Goal: Task Accomplishment & Management: Manage account settings

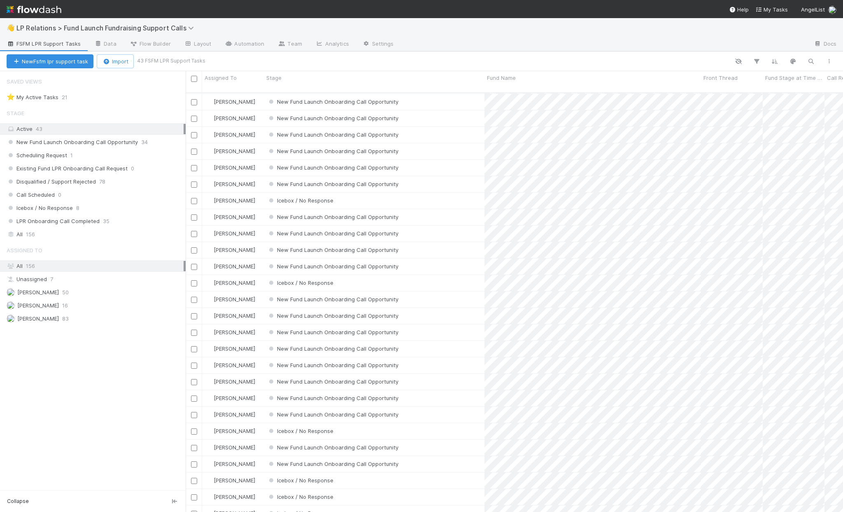
scroll to position [286, 0]
click at [307, 491] on span "Icebox / No Response" at bounding box center [300, 494] width 66 height 7
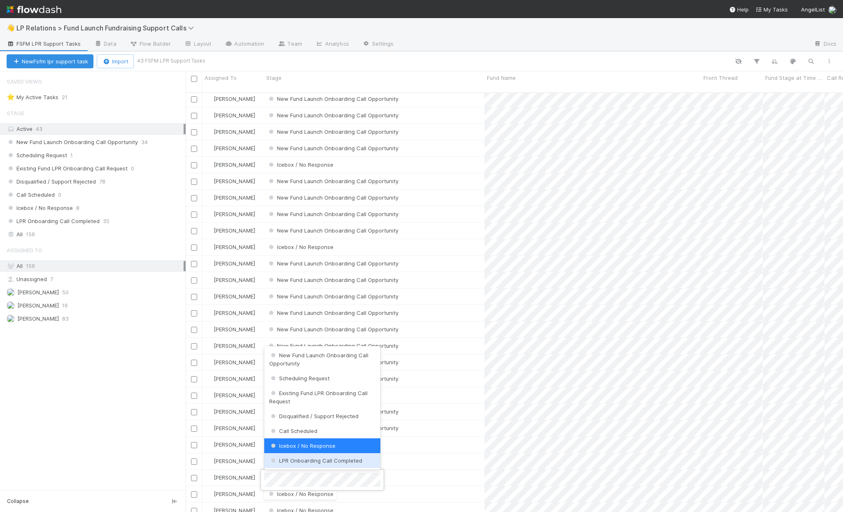
click at [104, 400] on div at bounding box center [421, 256] width 843 height 512
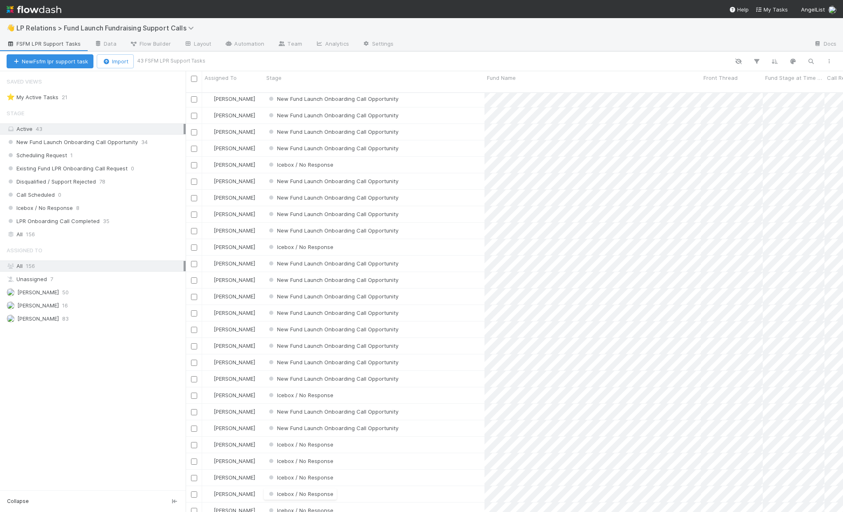
click at [104, 400] on div "Saved Views ⭐ My Active Tasks 21 Stage Active 43 New Fund Launch Onboarding Cal…" at bounding box center [93, 280] width 186 height 419
click at [293, 491] on span "Icebox / No Response" at bounding box center [300, 494] width 66 height 7
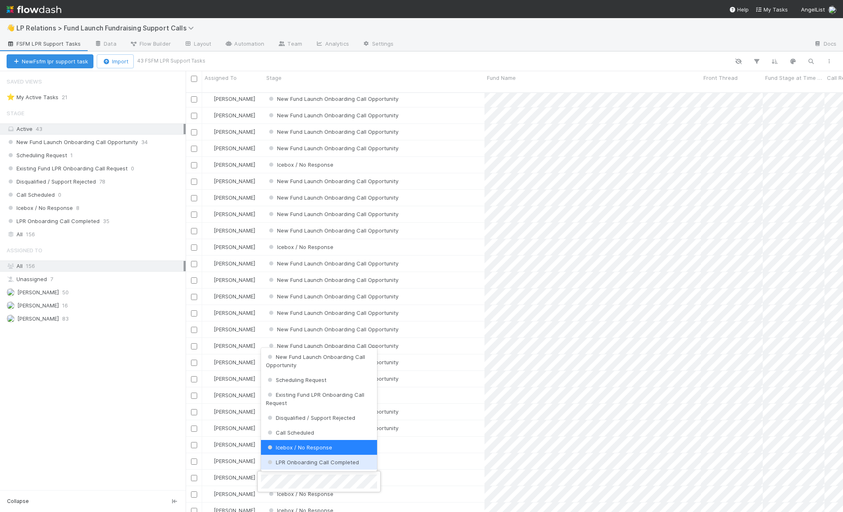
click at [300, 465] on div "LPR Onboarding Call Completed" at bounding box center [319, 462] width 116 height 15
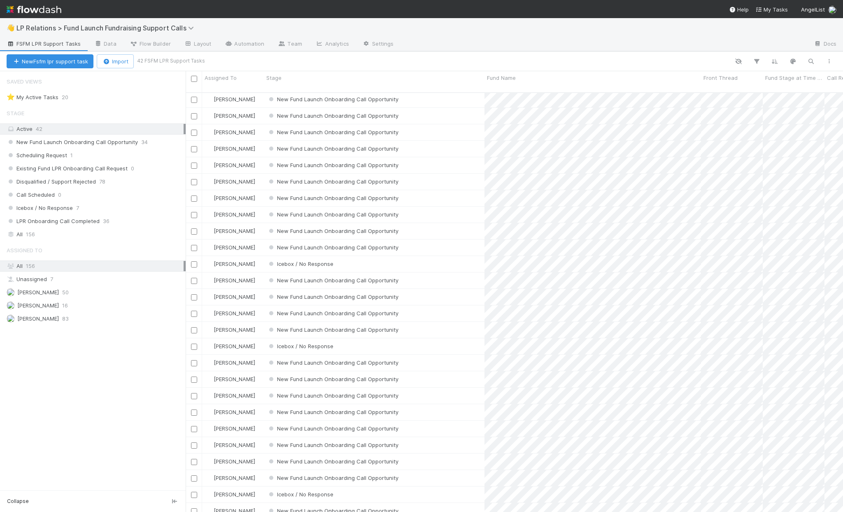
scroll to position [181, 0]
click at [319, 328] on span "New Fund Launch Onboarding Call Opportunity" at bounding box center [332, 331] width 131 height 7
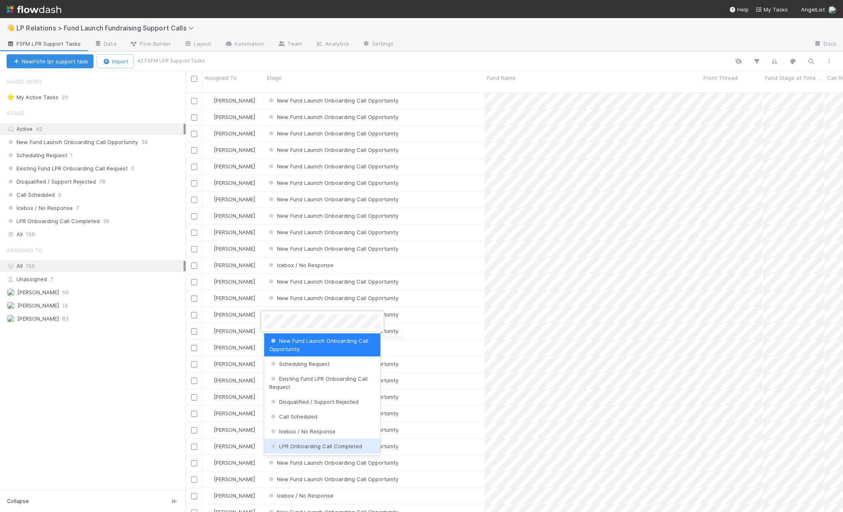
click at [322, 442] on div "LPR Onboarding Call Completed" at bounding box center [322, 446] width 116 height 15
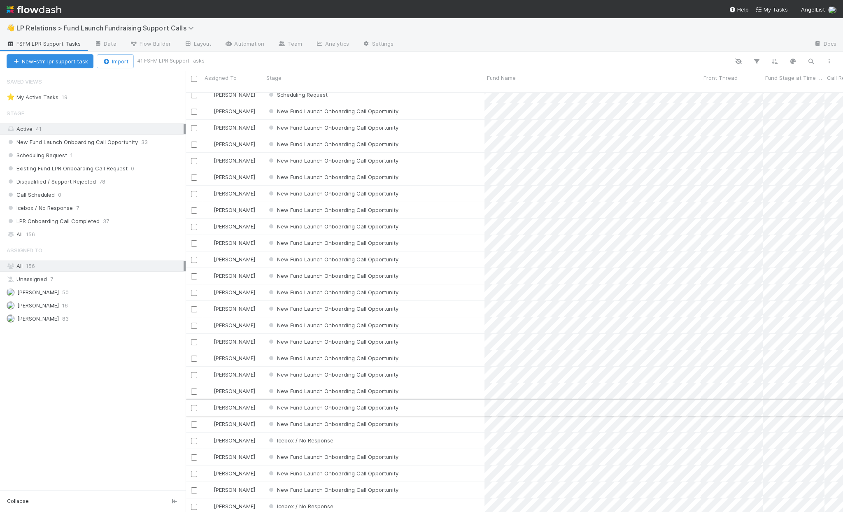
scroll to position [0, 0]
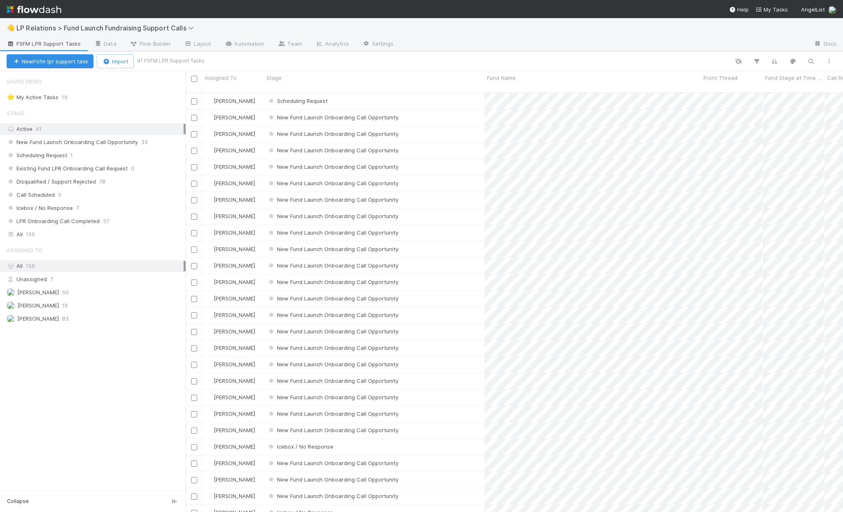
click at [195, 214] on input "checkbox" at bounding box center [194, 217] width 6 height 6
click at [184, 67] on button "Bulk Actions (1)" at bounding box center [164, 61] width 55 height 14
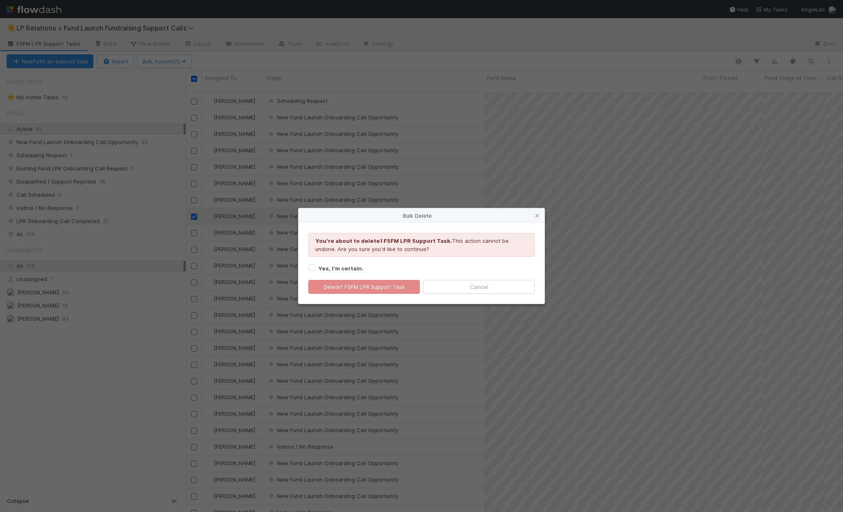
click at [325, 265] on strong "Yes, I’m certain." at bounding box center [340, 268] width 45 height 7
click at [315, 265] on input "Yes, I’m certain." at bounding box center [311, 266] width 7 height 7
checkbox input "true"
click at [330, 286] on button "Delete 1 FSFM LPR Support Task" at bounding box center [364, 287] width 112 height 14
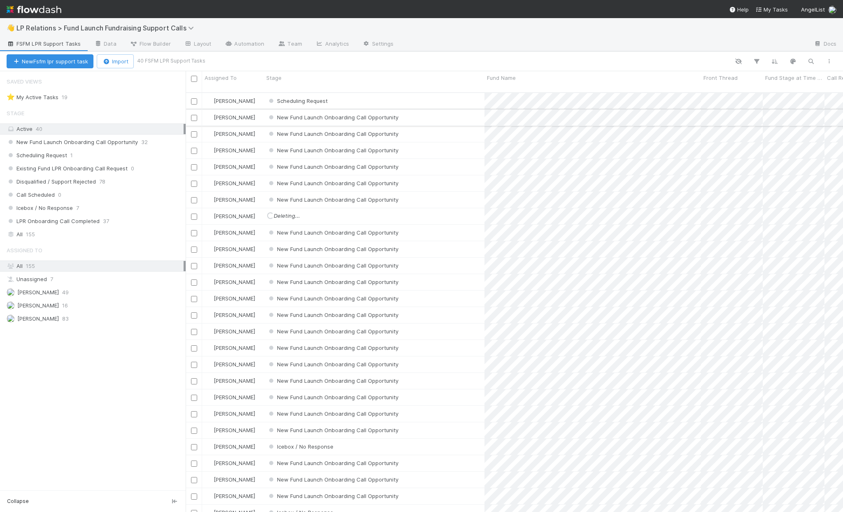
click at [194, 115] on input "checkbox" at bounding box center [194, 118] width 6 height 6
click at [174, 65] on button "Bulk Actions (1)" at bounding box center [164, 61] width 55 height 14
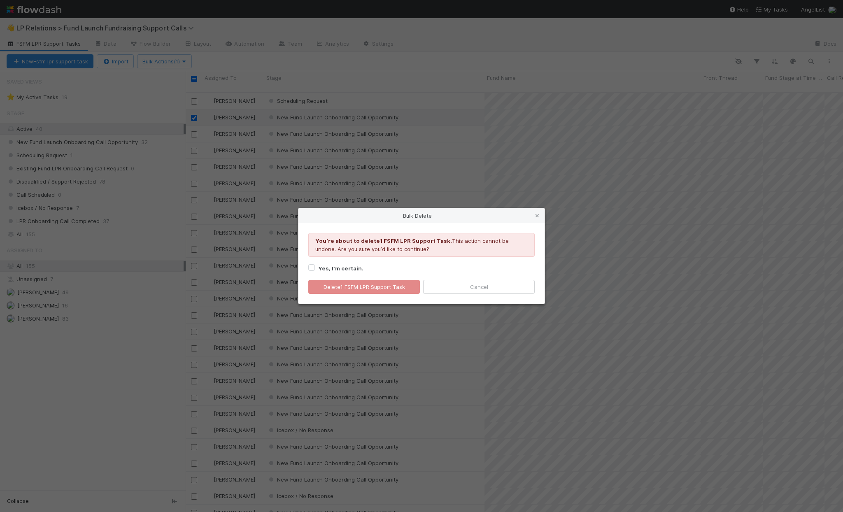
click at [313, 261] on div "Youʼre about to delete 1 FSFM LPR Support Task . This action cannot be undone. …" at bounding box center [421, 248] width 239 height 30
click at [315, 267] on div "Yes, I’m certain." at bounding box center [421, 268] width 226 height 10
click at [318, 269] on label "Yes, I’m certain." at bounding box center [340, 268] width 45 height 10
click at [312, 269] on input "Yes, I’m certain." at bounding box center [311, 266] width 7 height 7
checkbox input "true"
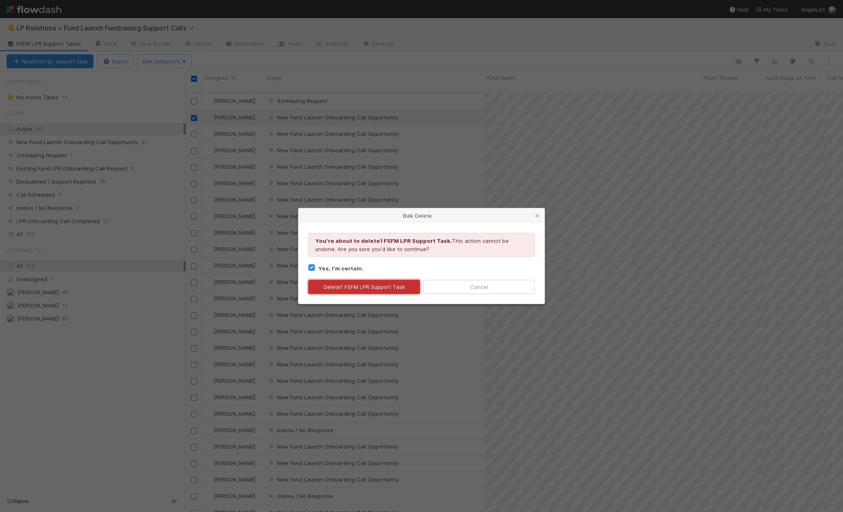
click at [321, 284] on button "Delete 1 FSFM LPR Support Task" at bounding box center [364, 287] width 112 height 14
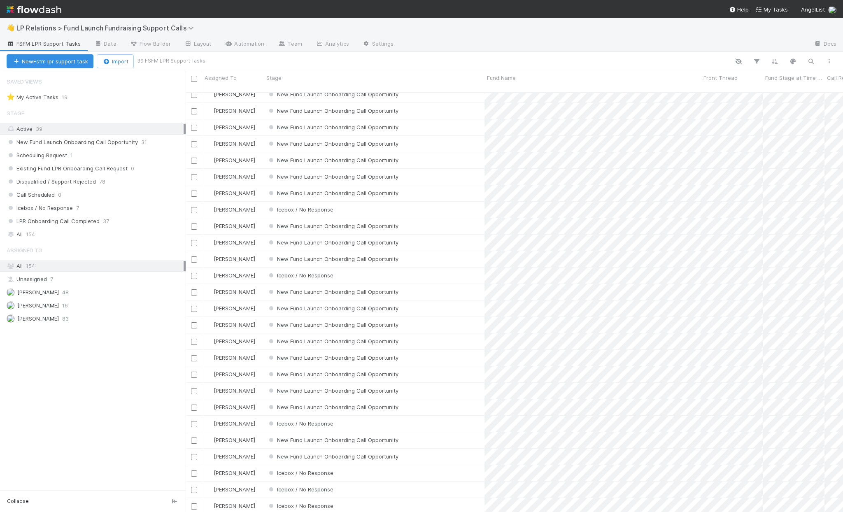
scroll to position [221, 0]
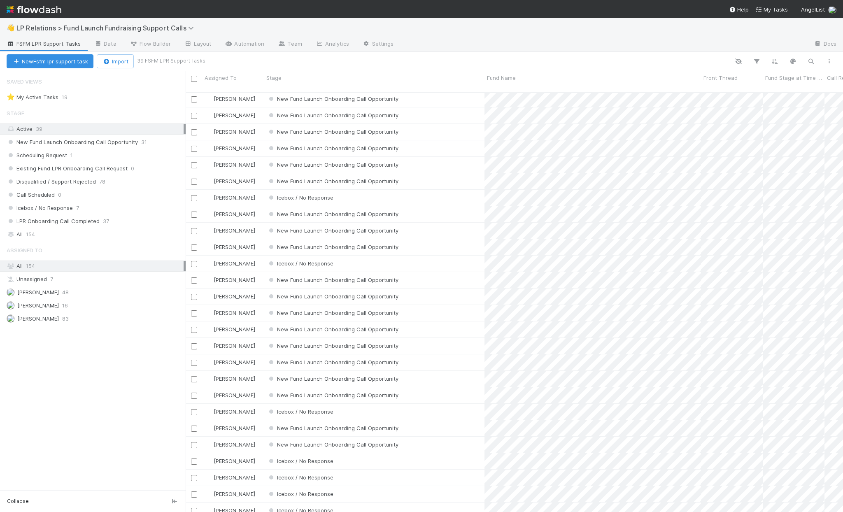
click at [136, 148] on div "New Fund Launch Onboarding Call Opportunity 31 Scheduling Request 1 Existing Fu…" at bounding box center [93, 182] width 186 height 90
click at [136, 145] on div "New Fund Launch Onboarding Call Opportunity 31" at bounding box center [96, 142] width 179 height 10
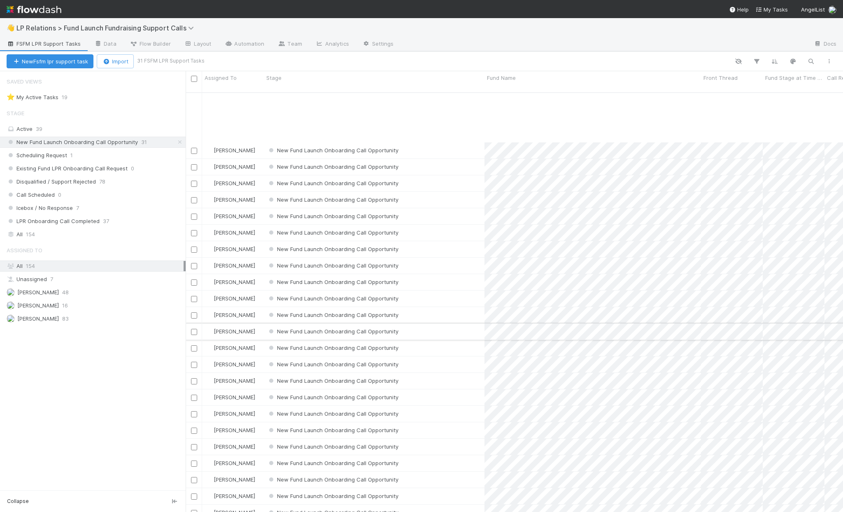
scroll to position [89, 0]
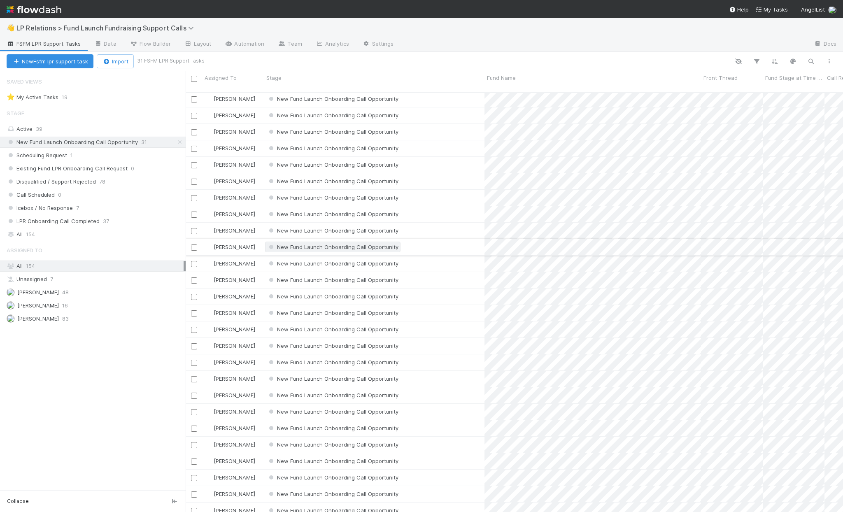
click at [334, 243] on div "New Fund Launch Onboarding Call Opportunity" at bounding box center [332, 247] width 131 height 8
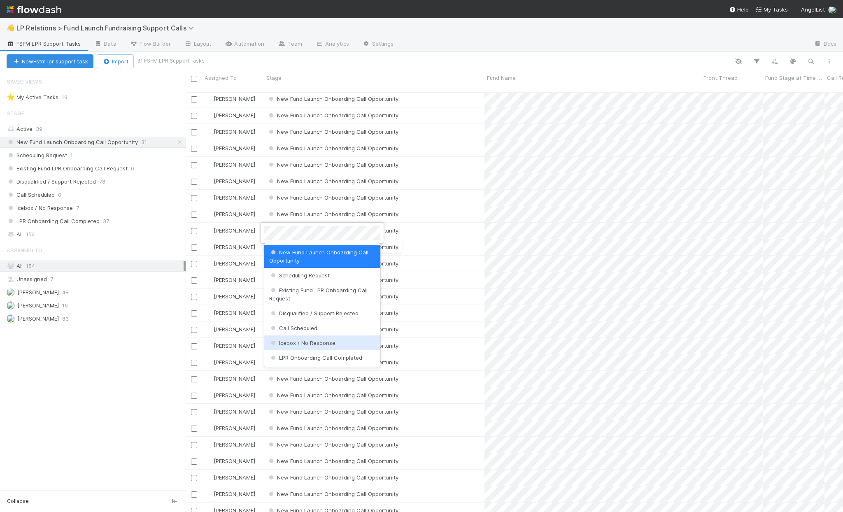
click at [333, 338] on div "Icebox / No Response" at bounding box center [322, 342] width 116 height 15
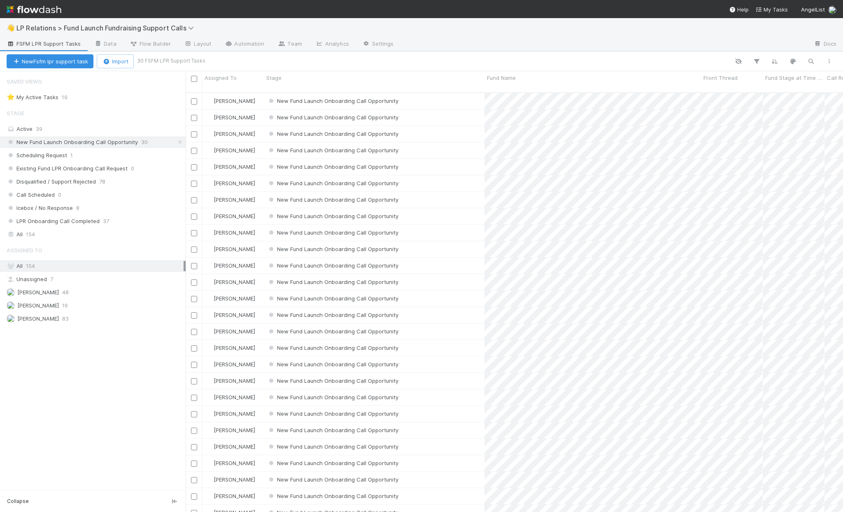
scroll to position [1, 0]
